Goal: Contribute content

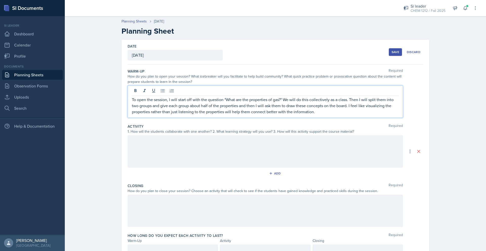
click at [310, 155] on div at bounding box center [265, 151] width 275 height 32
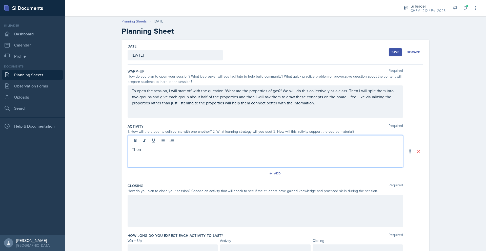
scroll to position [24, 0]
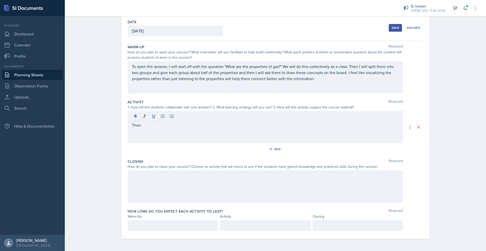
click at [146, 229] on div at bounding box center [173, 226] width 90 height 11
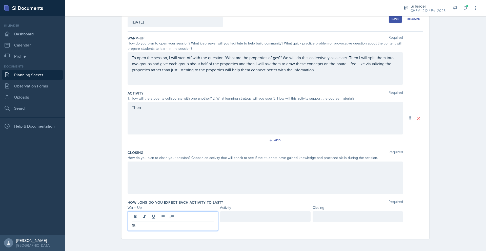
click at [239, 216] on div at bounding box center [265, 217] width 90 height 11
click at [186, 113] on div "Then" at bounding box center [265, 118] width 275 height 32
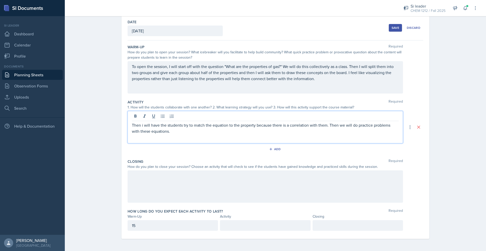
click at [187, 180] on div at bounding box center [265, 187] width 275 height 32
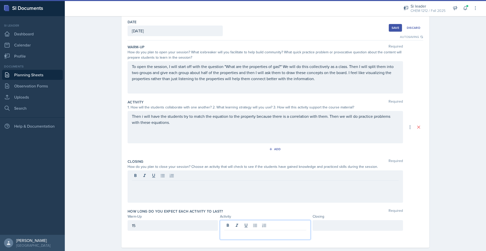
scroll to position [33, 0]
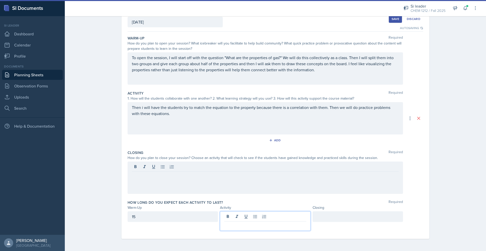
click at [239, 226] on p at bounding box center [265, 226] width 82 height 6
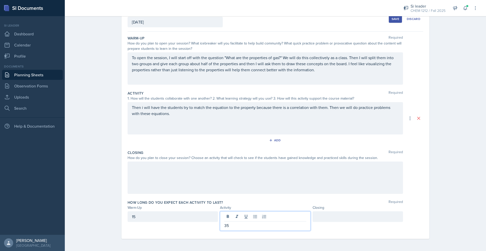
click at [237, 173] on div at bounding box center [265, 178] width 275 height 32
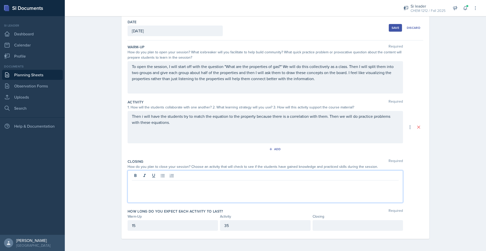
scroll to position [24, 0]
click at [335, 225] on p at bounding box center [358, 226] width 82 height 6
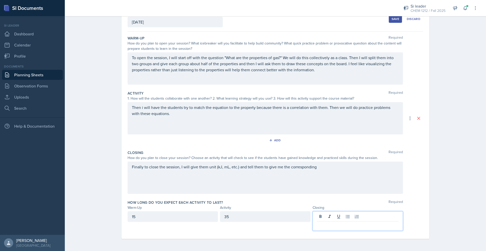
click at [324, 163] on div "Finally to close the session, I will give them unit (kJ, mL, etc.) and tell the…" at bounding box center [265, 178] width 275 height 32
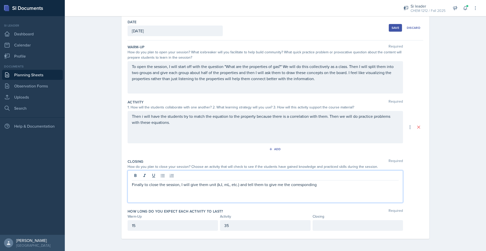
click at [327, 224] on p at bounding box center [358, 226] width 82 height 6
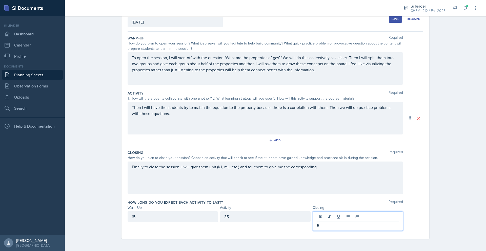
click at [333, 166] on div "Finally to close the session, I will give them unit (kJ, mL, etc.) and tell the…" at bounding box center [265, 178] width 275 height 32
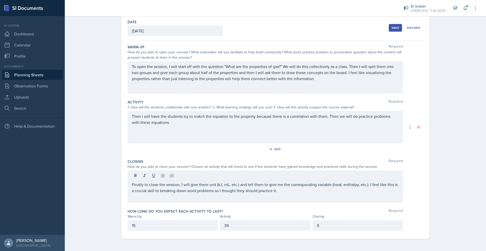
click at [392, 29] on div "Save" at bounding box center [396, 28] width 8 height 4
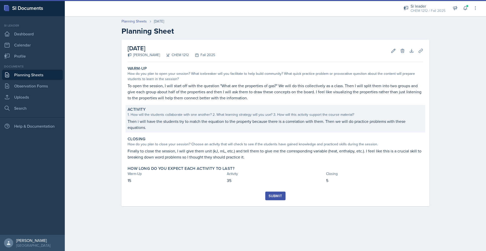
scroll to position [0, 0]
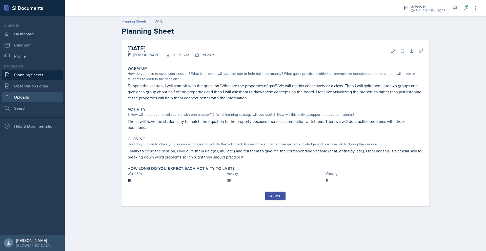
click at [23, 95] on link "Uploads" at bounding box center [32, 97] width 61 height 10
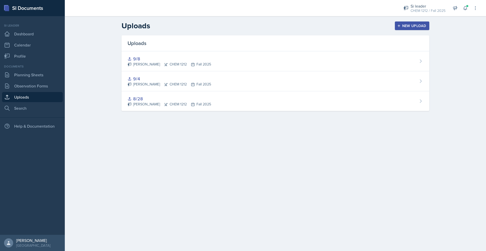
click at [409, 24] on div "New Upload" at bounding box center [412, 26] width 28 height 4
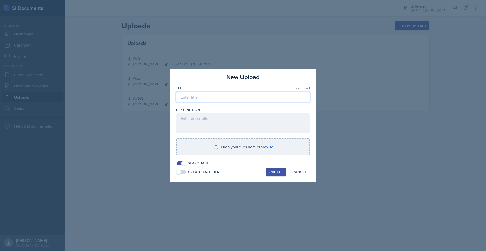
click at [213, 101] on input at bounding box center [243, 97] width 134 height 11
type input "9-18 CHEM 1212"
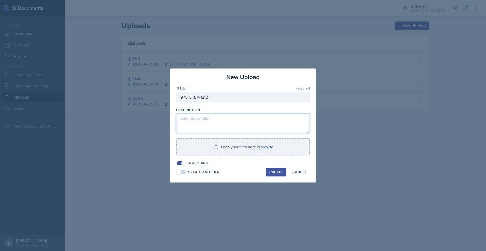
click at [208, 115] on textarea at bounding box center [243, 124] width 134 height 20
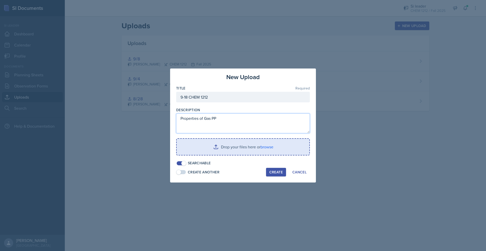
type textarea "Properties of Gas PP"
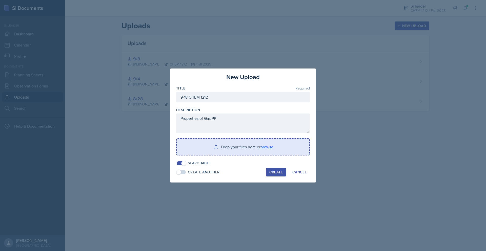
click at [270, 149] on input "file" at bounding box center [243, 147] width 133 height 16
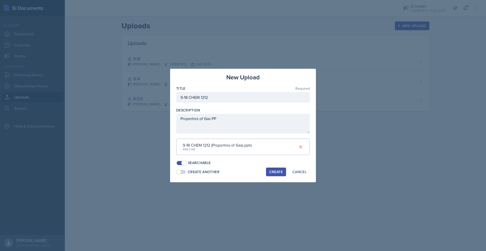
click at [279, 173] on div "Create" at bounding box center [275, 172] width 13 height 4
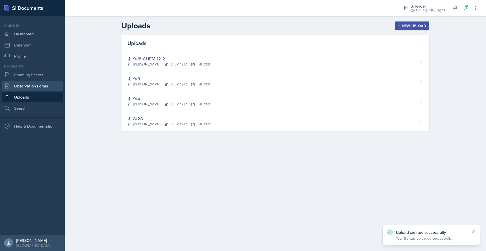
click at [36, 82] on link "Observation Forms" at bounding box center [32, 86] width 61 height 10
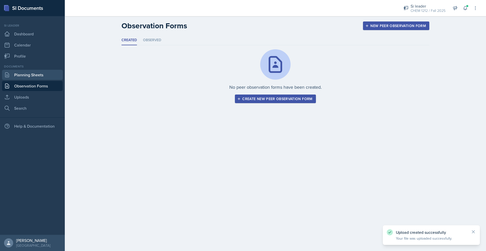
click at [39, 74] on link "Planning Sheets" at bounding box center [32, 75] width 61 height 10
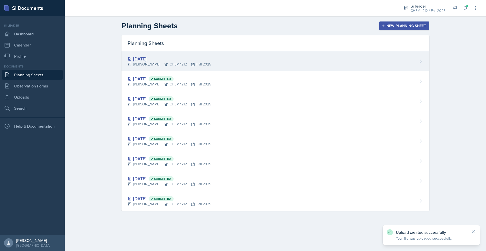
click at [248, 62] on div "[DATE] [PERSON_NAME] CHEM 1212 Fall 2025" at bounding box center [276, 61] width 308 height 20
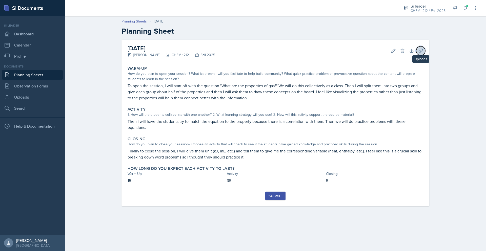
click at [418, 52] on button "Uploads" at bounding box center [420, 50] width 9 height 9
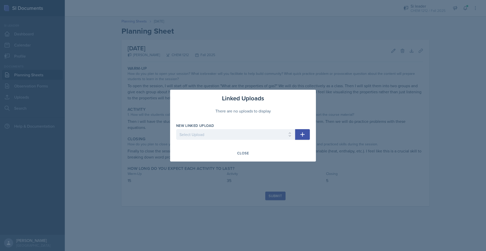
click at [261, 143] on div at bounding box center [235, 142] width 119 height 5
click at [260, 137] on select "Select Upload 8/28 9/4 9/8 9-18 CHEM 1212" at bounding box center [235, 134] width 119 height 11
select select "37c8bd92-5090-468f-97bf-ff07b23b3535"
click at [176, 129] on select "Select Upload 8/28 9/4 9/8 9-18 CHEM 1212" at bounding box center [235, 134] width 119 height 11
click at [306, 137] on button "button" at bounding box center [302, 134] width 15 height 11
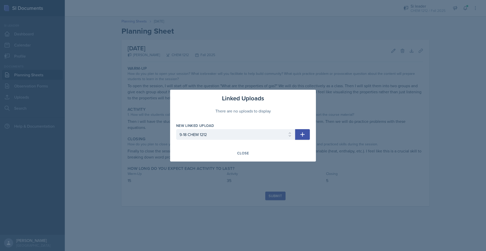
select select
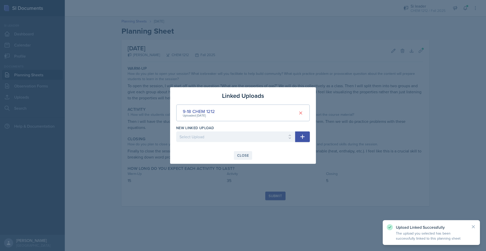
click at [243, 156] on div "Close" at bounding box center [243, 156] width 12 height 4
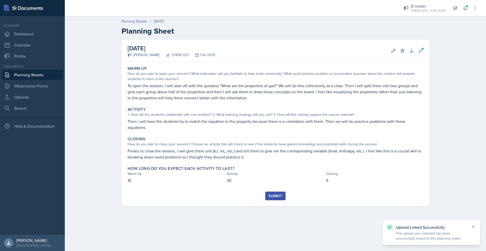
click at [275, 194] on div "Submit" at bounding box center [275, 196] width 13 height 4
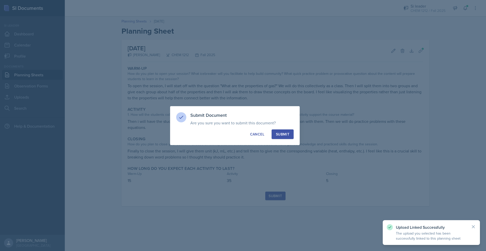
click at [287, 132] on div "Submit" at bounding box center [282, 134] width 13 height 5
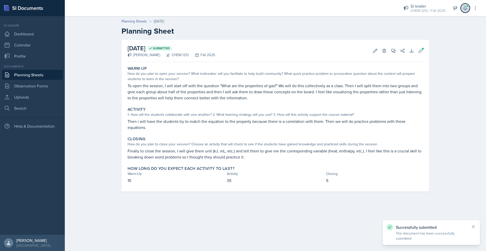
click at [465, 6] on icon at bounding box center [465, 8] width 3 height 4
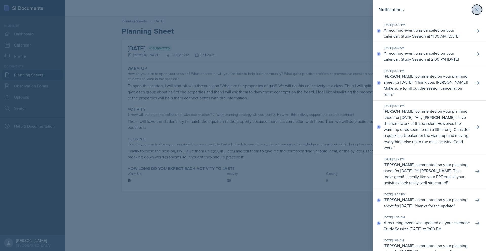
click at [474, 12] on icon at bounding box center [477, 10] width 6 height 6
